Goal: Task Accomplishment & Management: Use online tool/utility

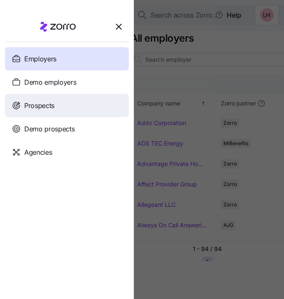
click at [69, 106] on div "Prospects" at bounding box center [67, 105] width 124 height 23
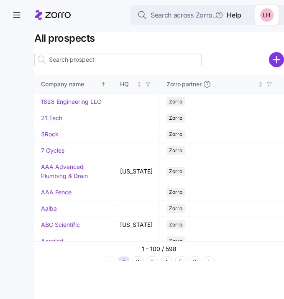
click at [92, 59] on input at bounding box center [117, 59] width 167 height 13
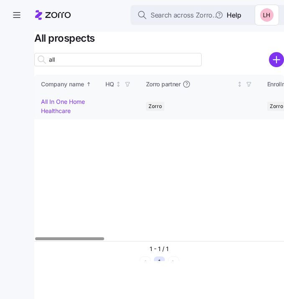
type input "all"
click at [64, 101] on link "All In One Home Healthcare" at bounding box center [63, 106] width 44 height 16
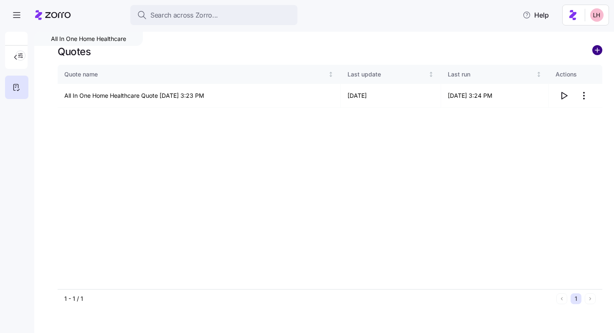
click at [283, 49] on circle "add icon" at bounding box center [597, 50] width 9 height 9
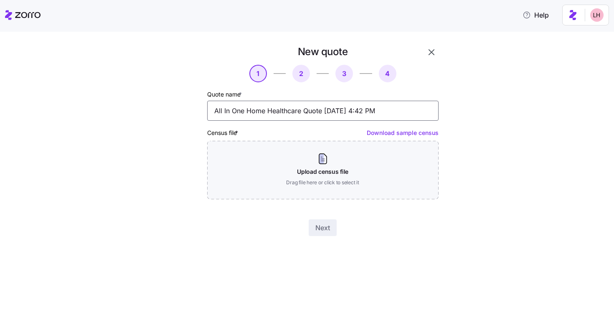
click at [283, 113] on input "All In One Home Healthcare Quote [DATE] 4:42 PM" at bounding box center [322, 111] width 231 height 20
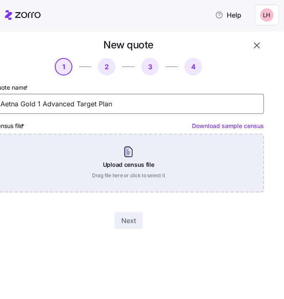
type input "Aetna Gold 1 Advanced Target Plan"
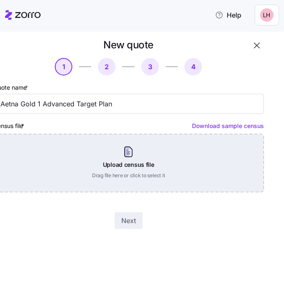
click at [217, 175] on div "Upload census file Drag file here or click to select it" at bounding box center [128, 163] width 270 height 58
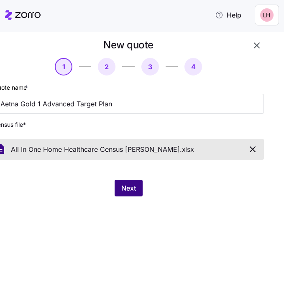
click at [135, 190] on span "Next" at bounding box center [128, 188] width 15 height 10
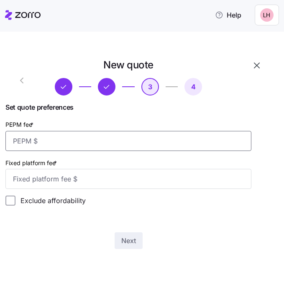
click at [92, 148] on input "PEPM fee *" at bounding box center [128, 141] width 246 height 20
type input "90"
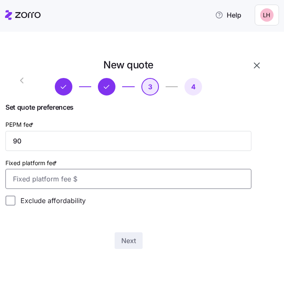
click at [106, 179] on input "Fixed platform fee *" at bounding box center [128, 179] width 246 height 20
type input "100"
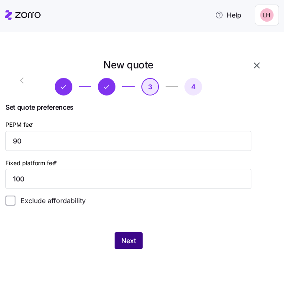
click at [139, 246] on button "Next" at bounding box center [128, 241] width 28 height 17
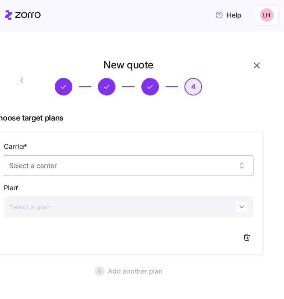
click at [122, 171] on input "Carrier *" at bounding box center [128, 165] width 249 height 21
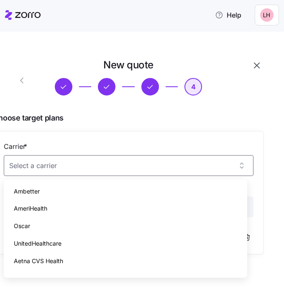
click at [90, 256] on div "Aetna CVS Health" at bounding box center [125, 262] width 236 height 18
type input "Aetna CVS Health"
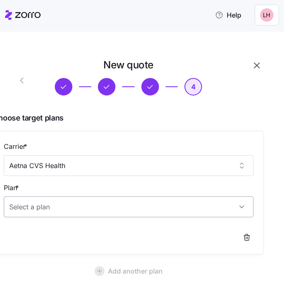
click at [88, 208] on input "Plan *" at bounding box center [128, 207] width 249 height 21
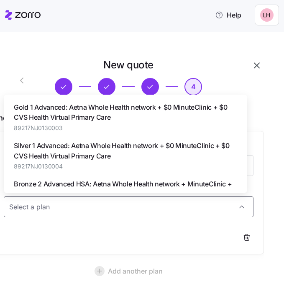
click at [84, 117] on span "Gold 1 Advanced: Aetna Whole Health network + $0 MinuteClinic + $0 CVS Health V…" at bounding box center [125, 112] width 223 height 21
type input "Gold 1 Advanced: Aetna Whole Health network + $0 MinuteClinic + $0 CVS Health V…"
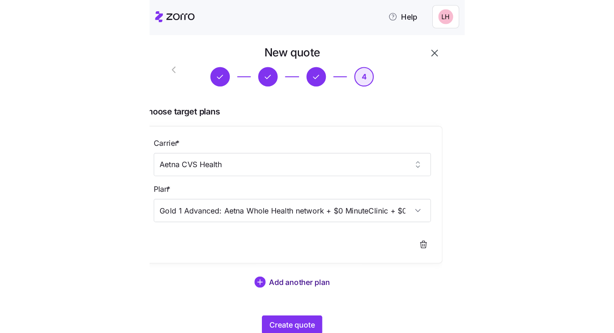
scroll to position [38, 0]
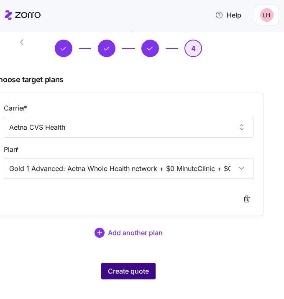
click at [136, 269] on span "Create quote" at bounding box center [128, 271] width 41 height 10
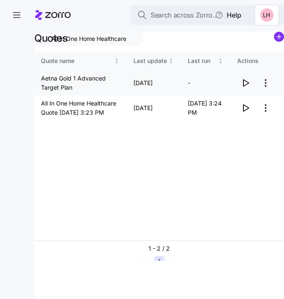
click at [244, 84] on icon "button" at bounding box center [245, 83] width 10 height 10
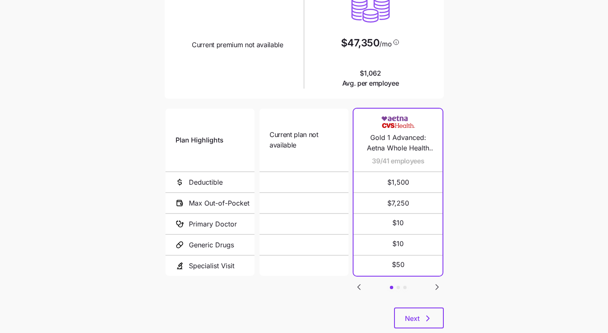
scroll to position [122, 0]
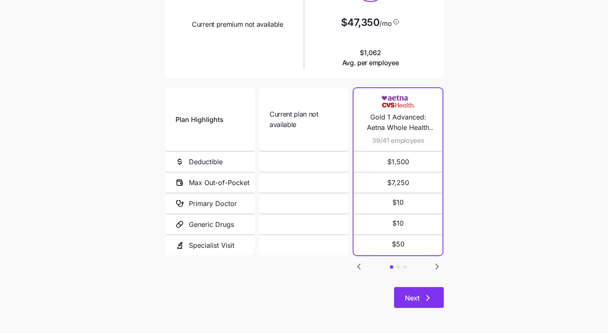
click at [440, 298] on button "Next" at bounding box center [419, 297] width 50 height 21
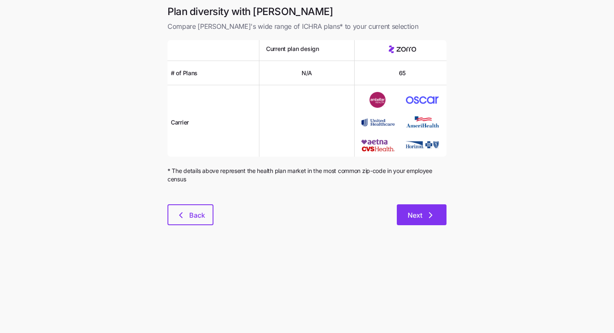
click at [445, 208] on button "Next" at bounding box center [422, 214] width 50 height 21
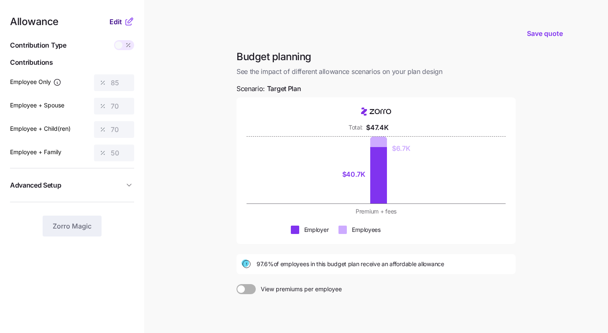
click at [114, 21] on span "Edit" at bounding box center [115, 22] width 13 height 10
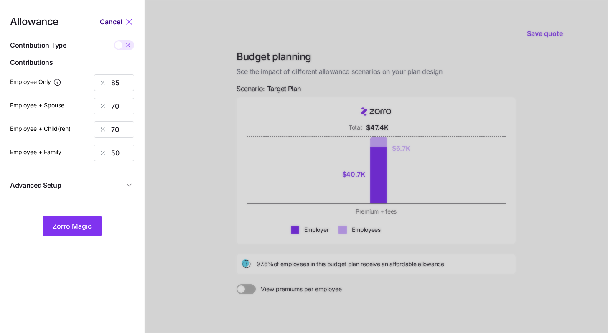
click at [115, 21] on span "Cancel" at bounding box center [111, 22] width 22 height 10
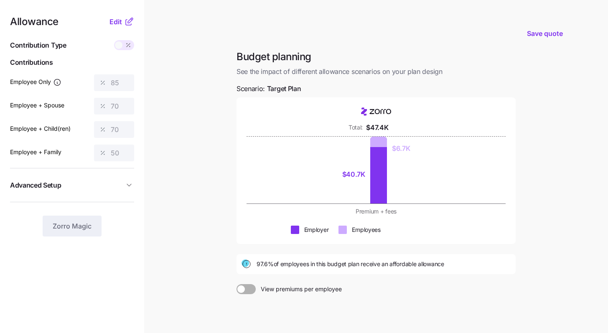
drag, startPoint x: 116, startPoint y: 20, endPoint x: 116, endPoint y: 34, distance: 13.8
click at [116, 20] on span "Edit" at bounding box center [115, 22] width 13 height 10
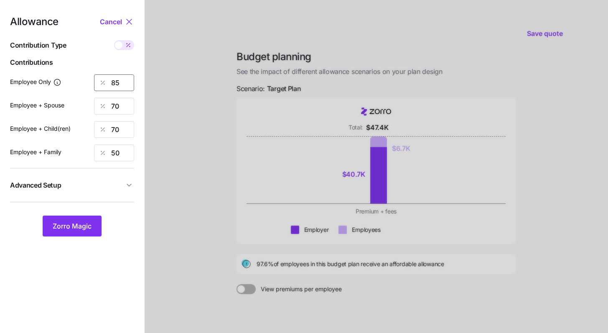
click at [86, 74] on div "Employee Only 85" at bounding box center [72, 82] width 124 height 17
type input "80"
click at [95, 100] on div "70" at bounding box center [114, 106] width 40 height 17
type input "0"
drag, startPoint x: 118, startPoint y: 129, endPoint x: 97, endPoint y: 124, distance: 21.6
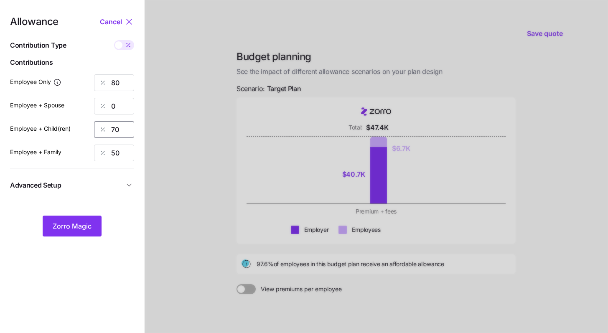
click at [101, 125] on div "70" at bounding box center [114, 129] width 40 height 17
type input "0"
drag, startPoint x: 121, startPoint y: 155, endPoint x: 84, endPoint y: 147, distance: 38.0
click at [92, 148] on div "Employee + Family 50" at bounding box center [72, 153] width 124 height 17
type input "0"
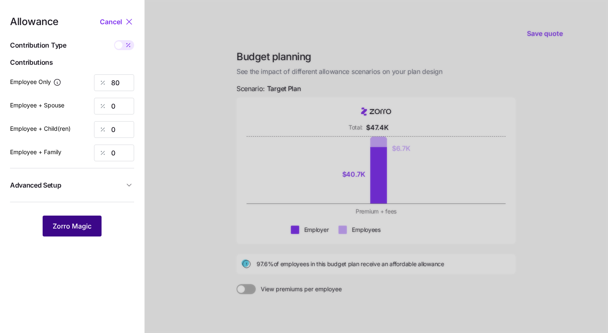
click at [79, 226] on span "Zorro Magic" at bounding box center [72, 226] width 39 height 10
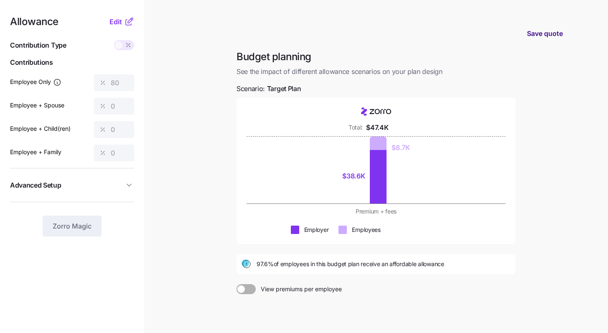
click at [544, 34] on span "Save quote" at bounding box center [545, 33] width 36 height 10
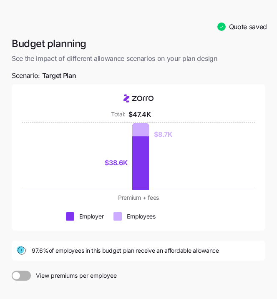
scroll to position [96, 0]
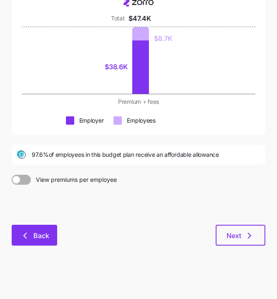
click at [45, 245] on button "Back" at bounding box center [35, 235] width 46 height 21
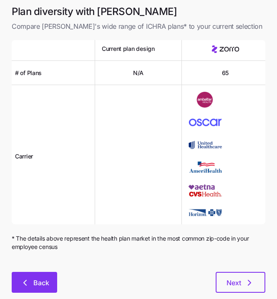
click at [50, 282] on button "Back" at bounding box center [35, 282] width 46 height 21
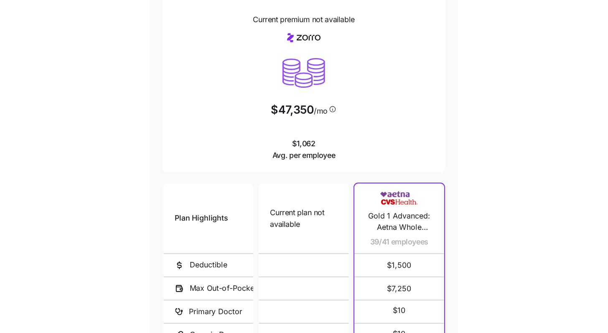
scroll to position [71, 0]
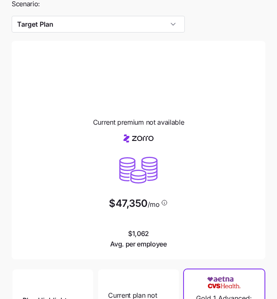
click at [231, 134] on div "$47,350 /mo $1,062 Avg. per employee" at bounding box center [139, 191] width 234 height 115
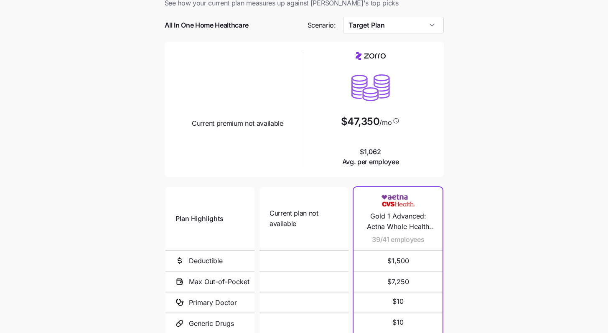
scroll to position [0, 0]
